Goal: Information Seeking & Learning: Learn about a topic

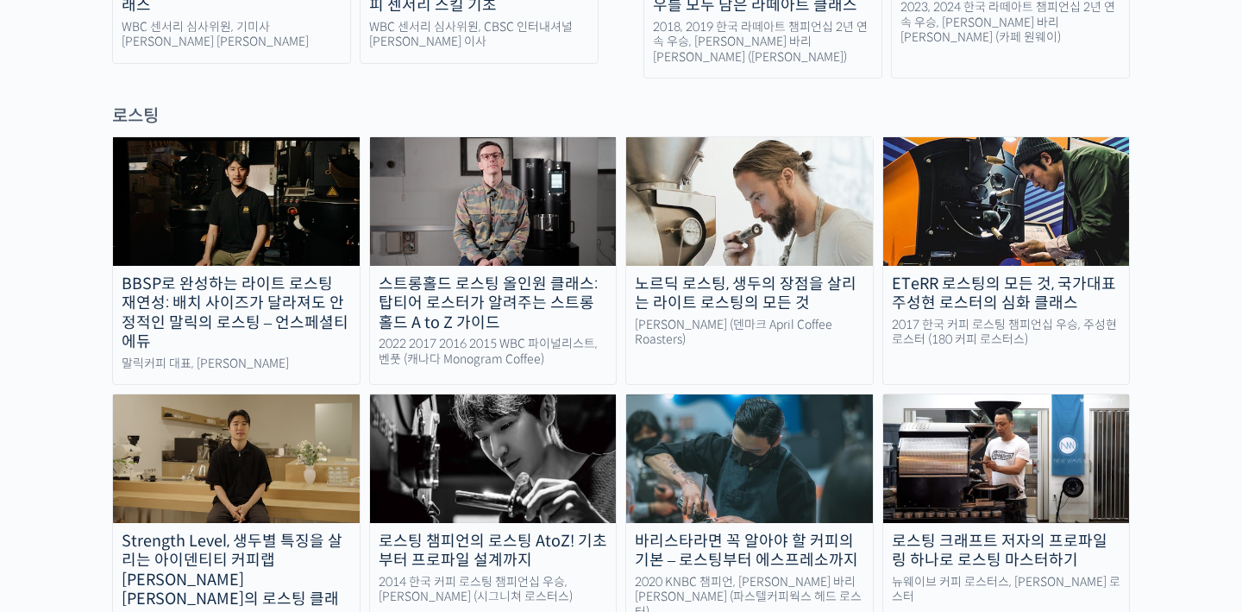
scroll to position [1500, 0]
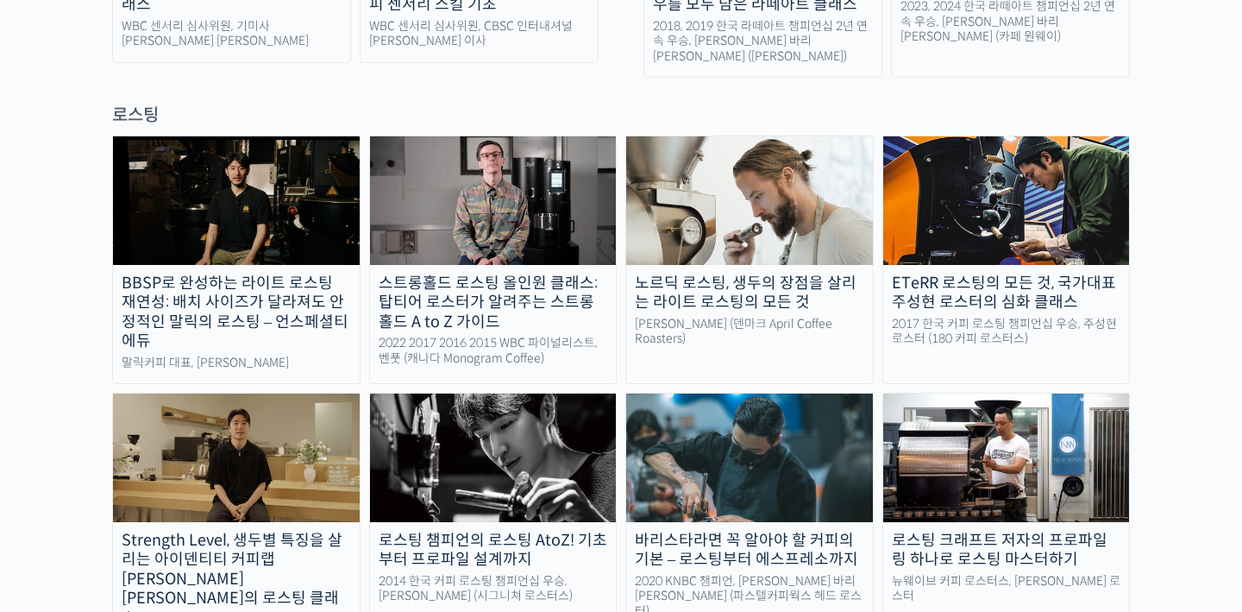
click at [767, 273] on div "노르딕 로스팅, 생두의 장점을 살리는 라이트 로스팅의 모든 것" at bounding box center [749, 292] width 247 height 39
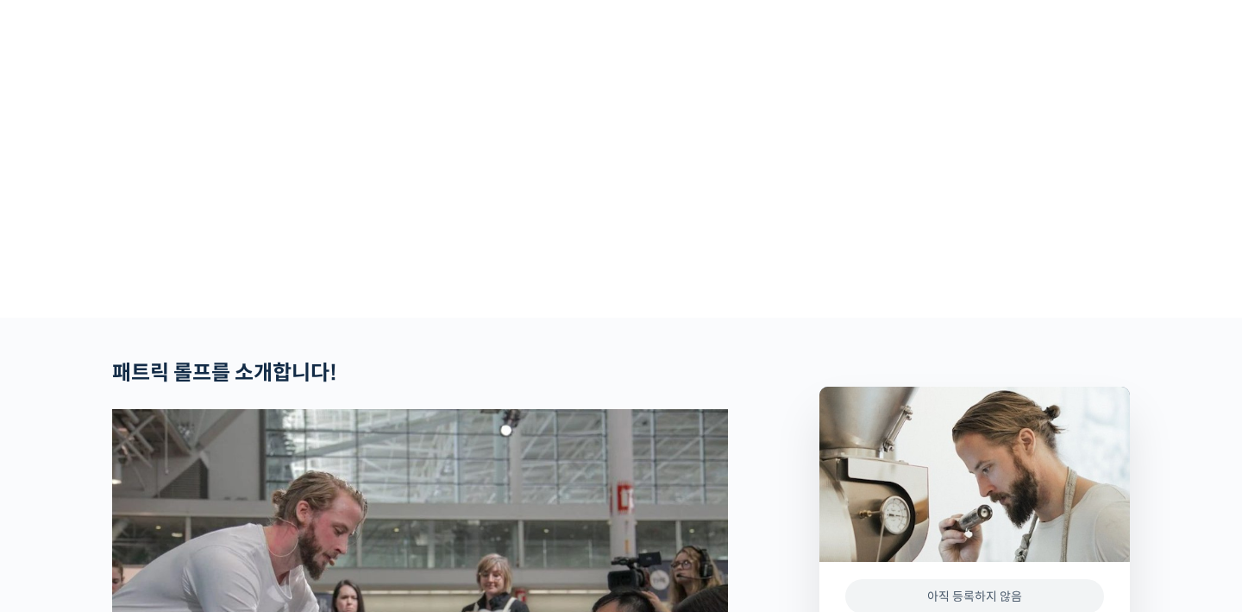
scroll to position [346, 0]
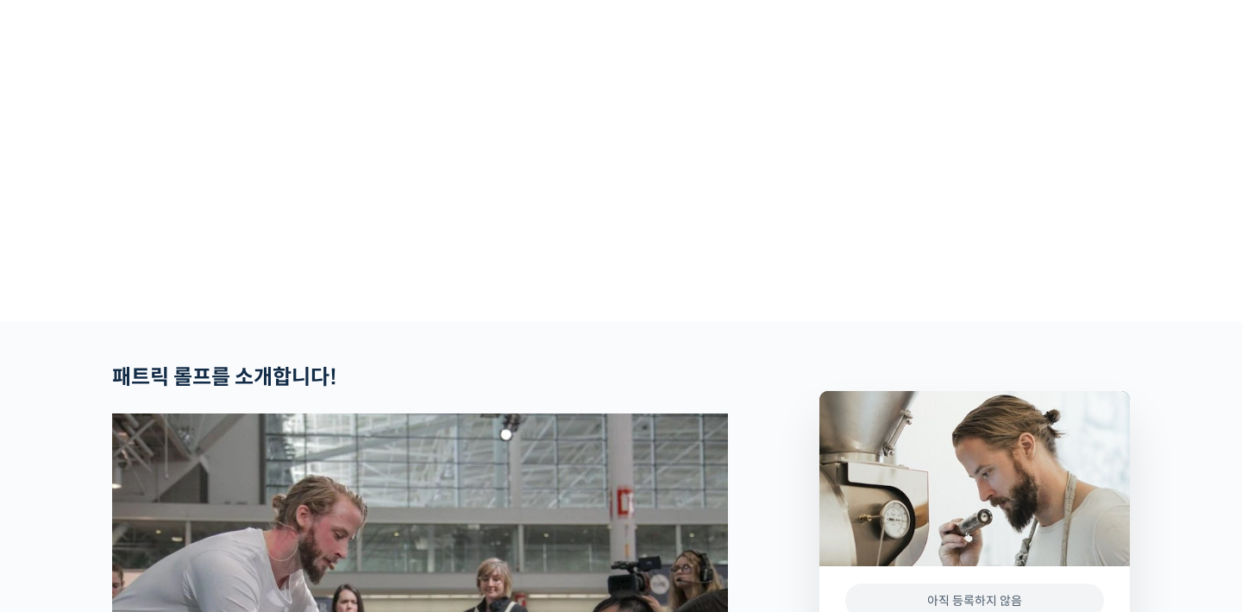
click at [684, 97] on video at bounding box center [621, 17] width 1018 height 595
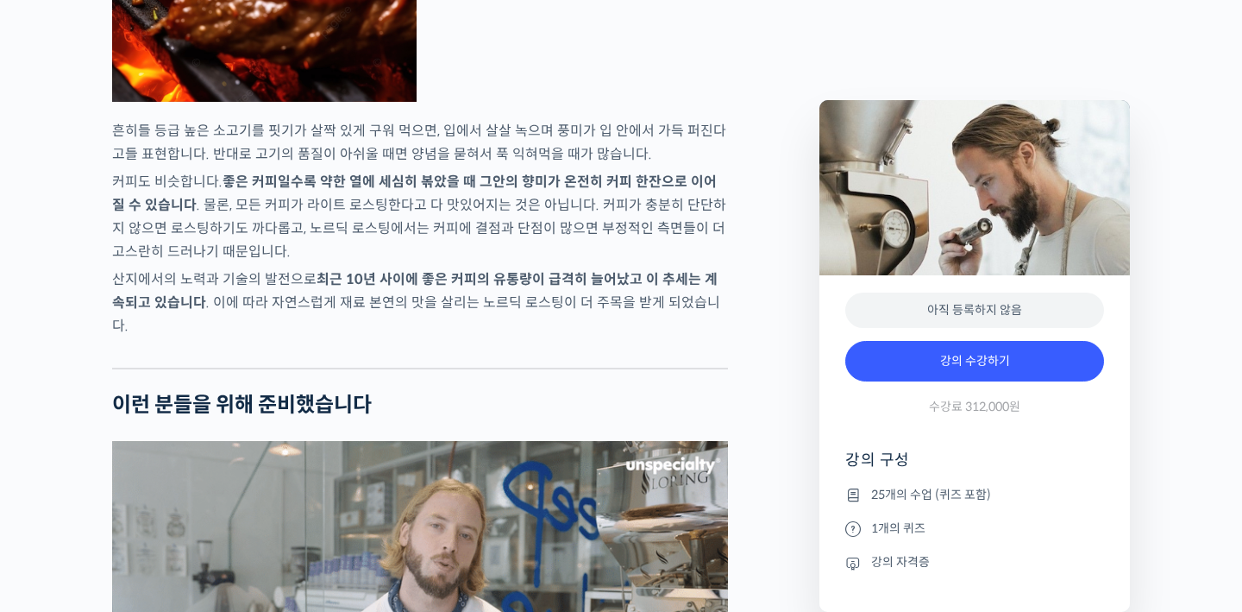
scroll to position [3026, 0]
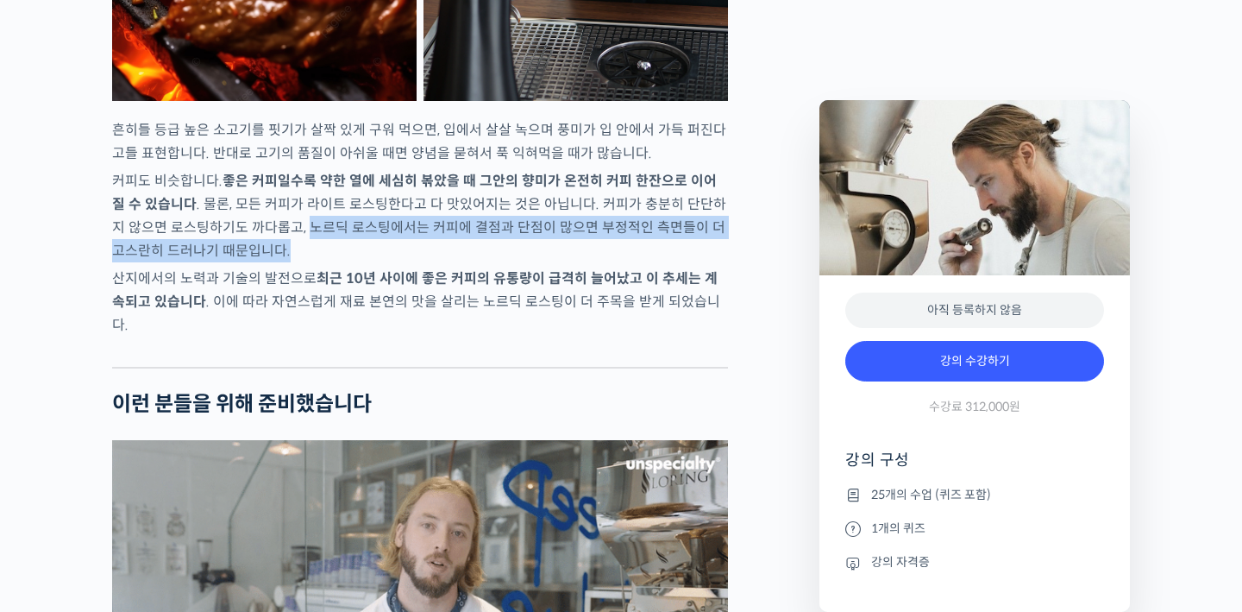
drag, startPoint x: 275, startPoint y: 274, endPoint x: 380, endPoint y: 299, distance: 107.1
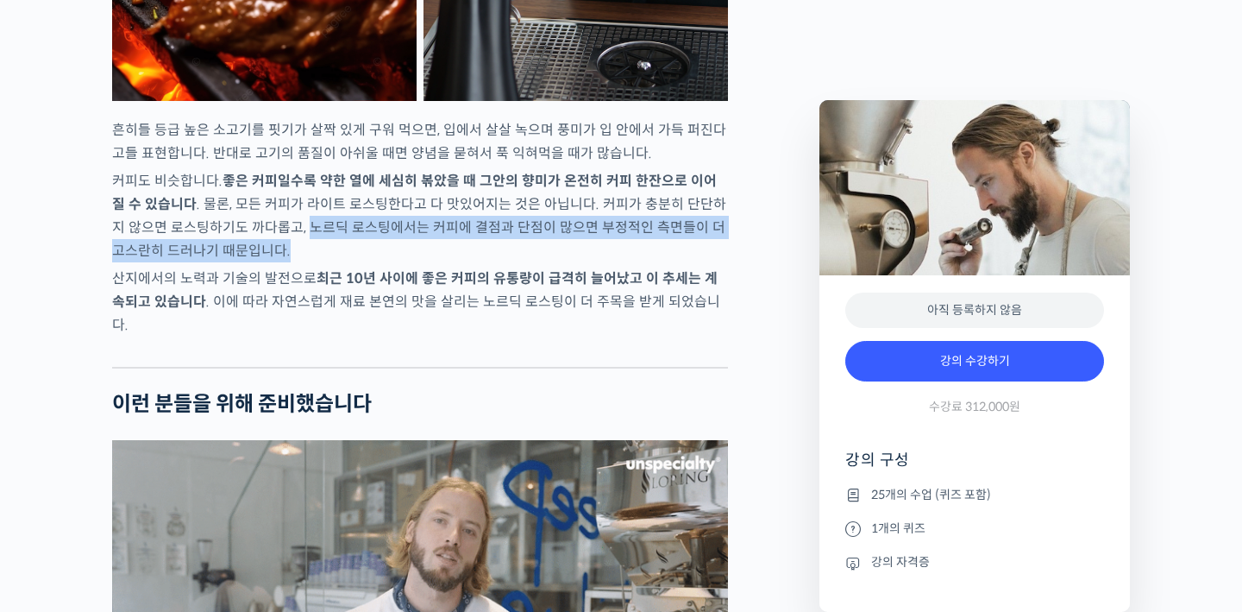
click at [380, 262] on p "커피도 비슷합니다. 좋은 커피일수록 약한 열에 세심히 볶았을 때 그안의 향미가 온전히 커피 한잔으로 이어질 수 있습니다 . 물론, 모든 커피가…" at bounding box center [420, 215] width 616 height 93
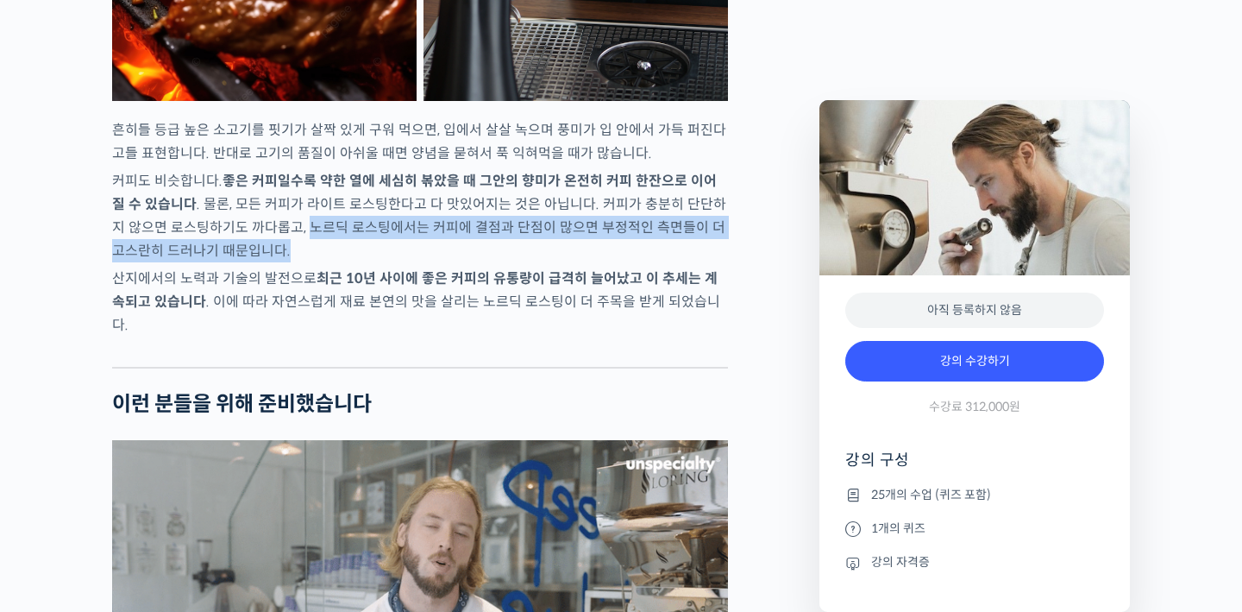
click at [380, 262] on p "커피도 비슷합니다. 좋은 커피일수록 약한 열에 세심히 볶았을 때 그안의 향미가 온전히 커피 한잔으로 이어질 수 있습니다 . 물론, 모든 커피가…" at bounding box center [420, 215] width 616 height 93
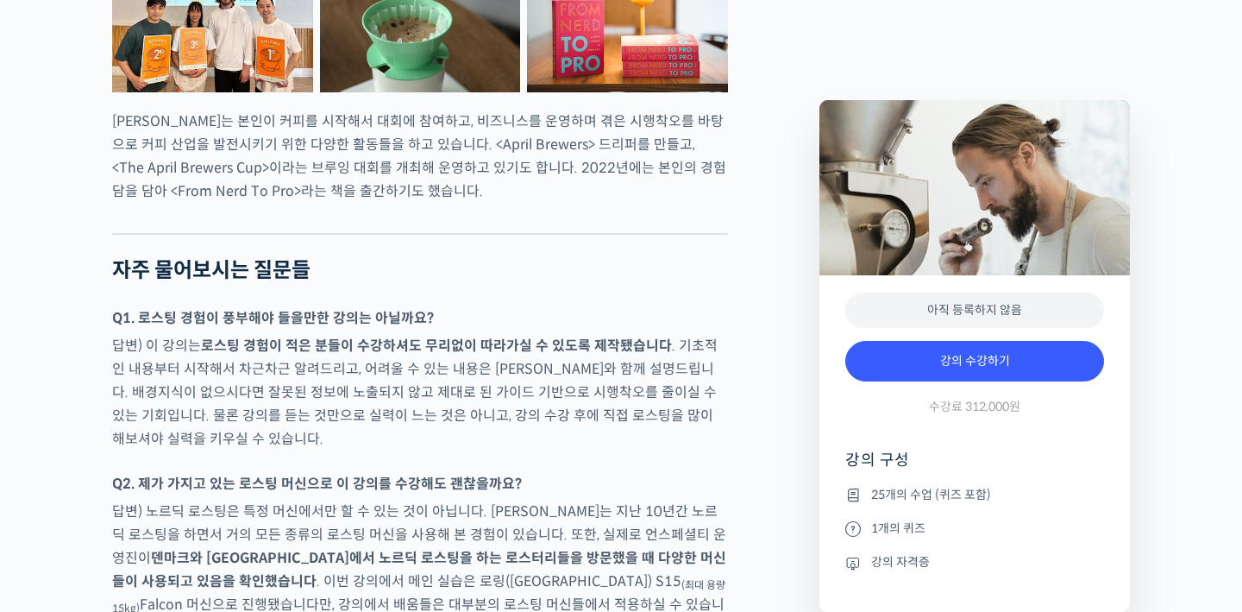
scroll to position [7162, 0]
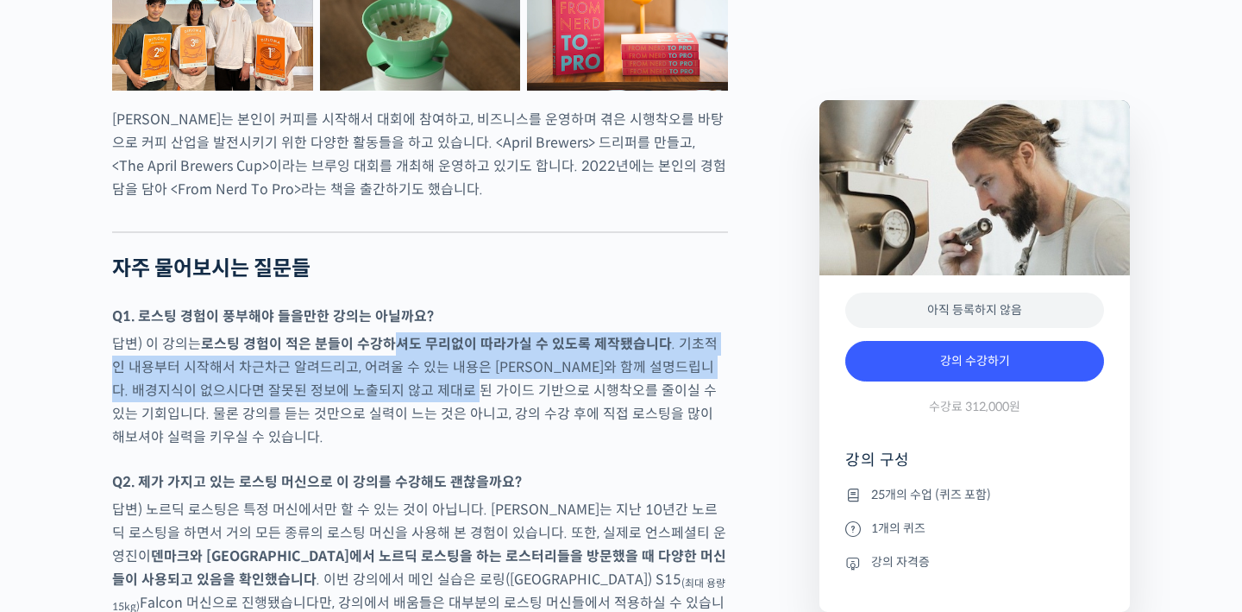
drag, startPoint x: 387, startPoint y: 339, endPoint x: 457, endPoint y: 380, distance: 81.5
click at [457, 380] on p "답변) 이 강의는 로스팅 경험이 적은 분들이 수강하셔도 무리없이 따라가실 수 있도록 제작됐습니다 . 기초적인 내용부터 시작해서 차근차근 알려드…" at bounding box center [420, 390] width 616 height 116
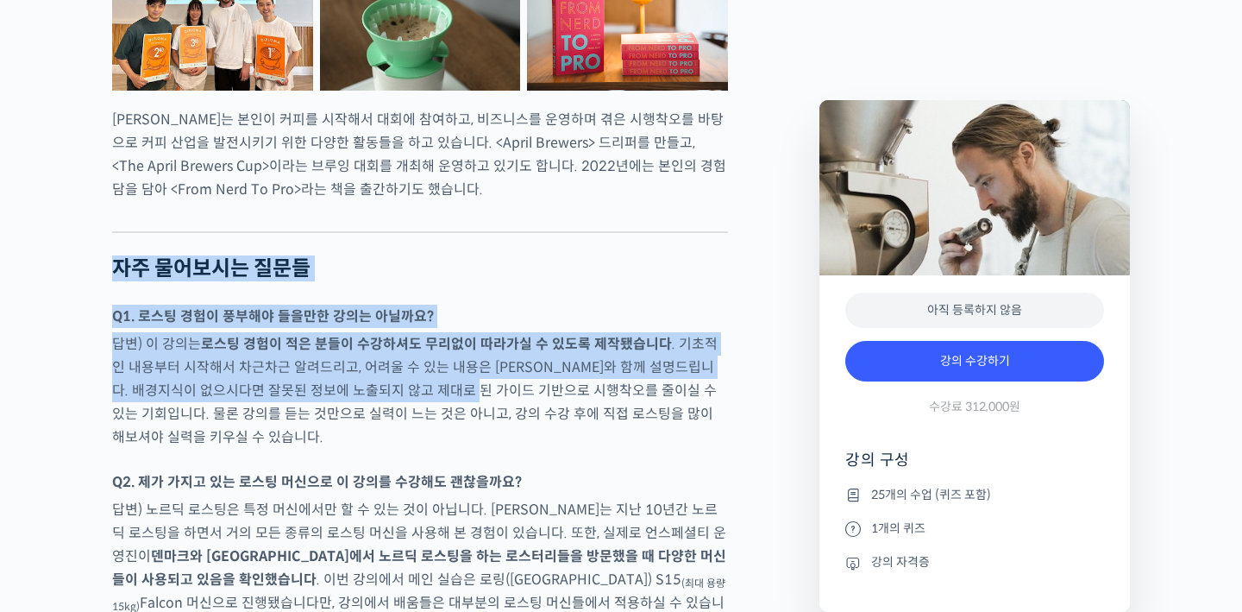
drag, startPoint x: 457, startPoint y: 381, endPoint x: 370, endPoint y: 245, distance: 161.8
click at [425, 380] on p "답변) 이 강의는 로스팅 경험이 적은 분들이 수강하셔도 무리없이 따라가실 수 있도록 제작됐습니다 . 기초적인 내용부터 시작해서 차근차근 알려드…" at bounding box center [420, 390] width 616 height 116
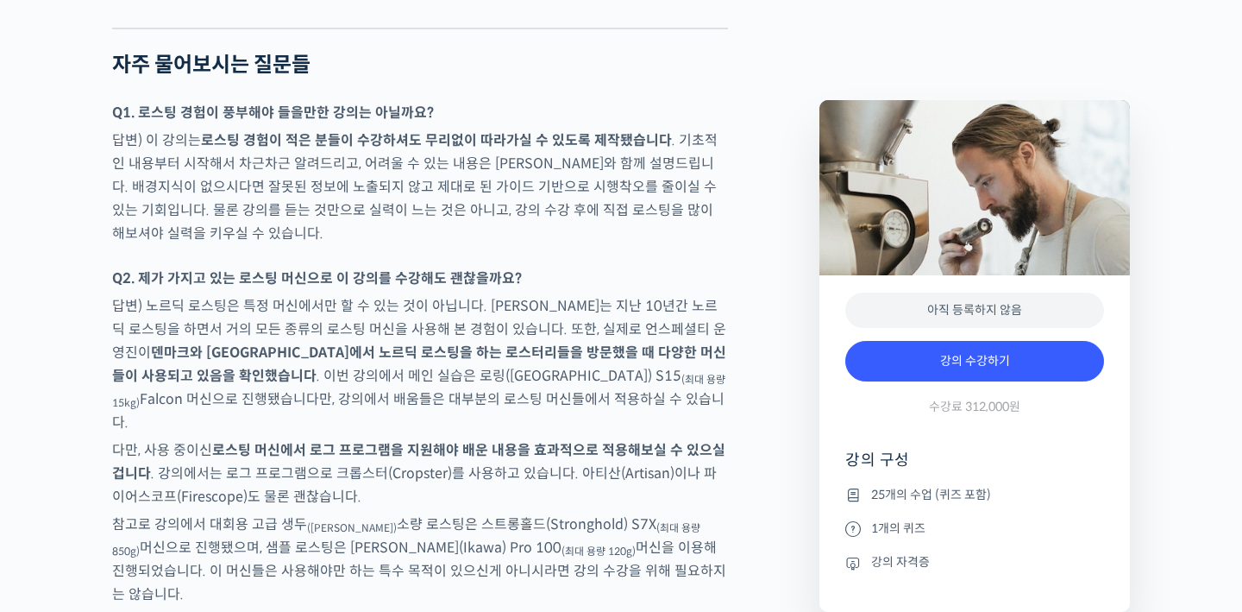
scroll to position [7381, 0]
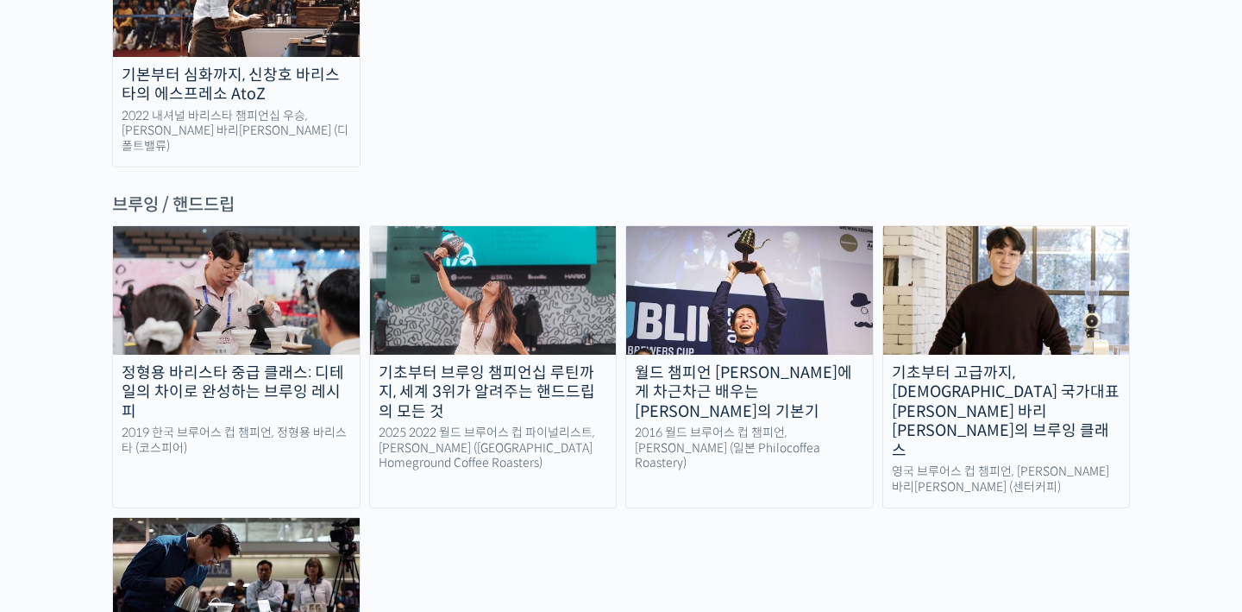
scroll to position [2917, 0]
